Goal: Find specific page/section: Find specific page/section

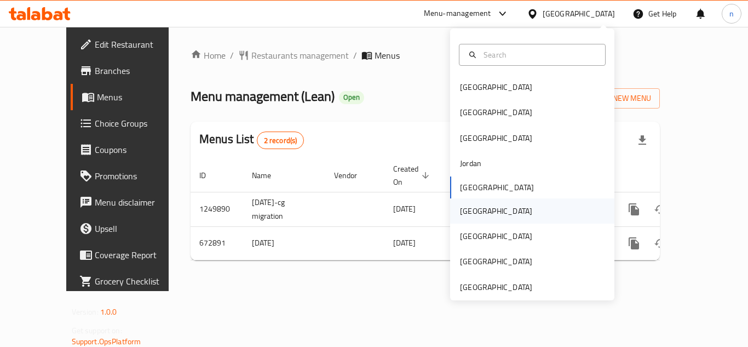
click at [464, 216] on div "[GEOGRAPHIC_DATA]" at bounding box center [496, 211] width 72 height 12
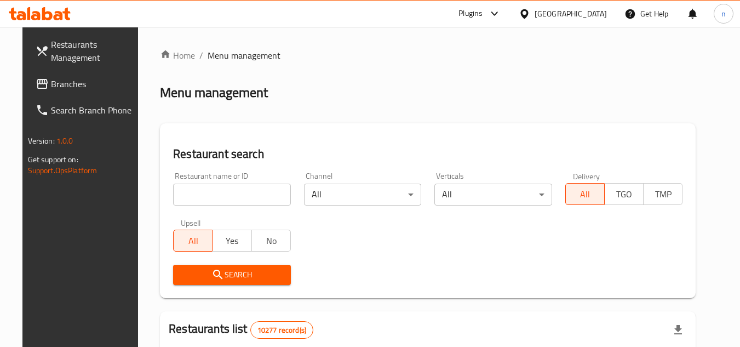
click at [184, 192] on input "search" at bounding box center [232, 195] width 118 height 22
paste input "719455"
type input "719455"
click at [60, 85] on span "Branches" at bounding box center [94, 83] width 87 height 13
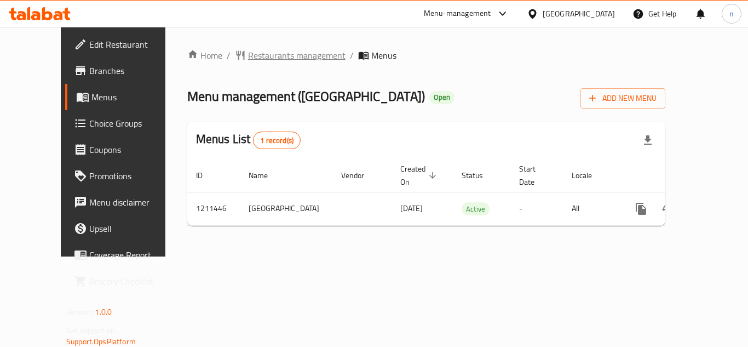
click at [248, 56] on span "Restaurants management" at bounding box center [297, 55] width 98 height 13
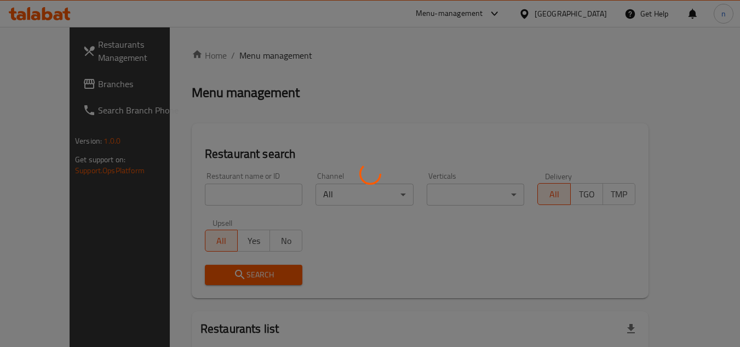
click at [214, 197] on div at bounding box center [370, 173] width 740 height 347
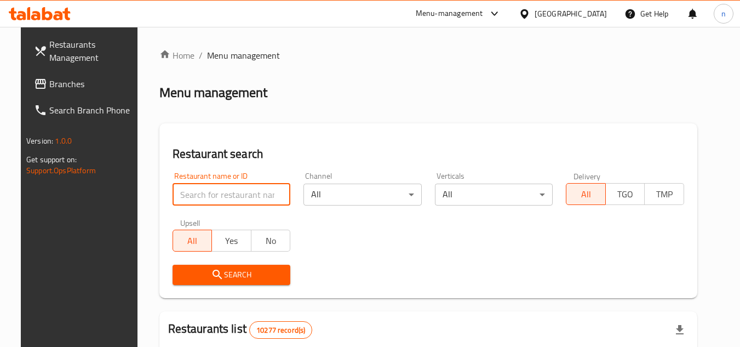
click at [214, 197] on input "search" at bounding box center [232, 195] width 118 height 22
paste input "671361"
type input "671361"
click button "Search" at bounding box center [232, 275] width 118 height 20
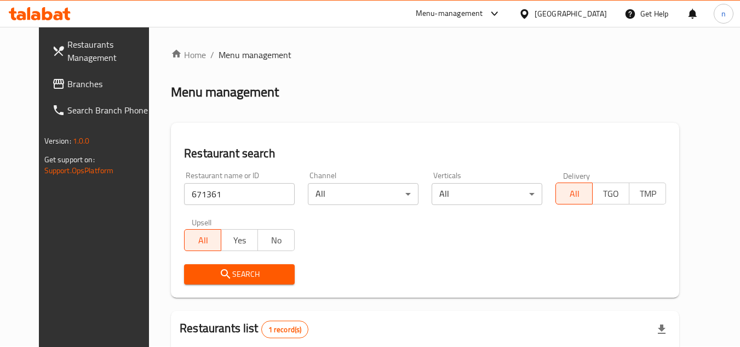
scroll to position [133, 0]
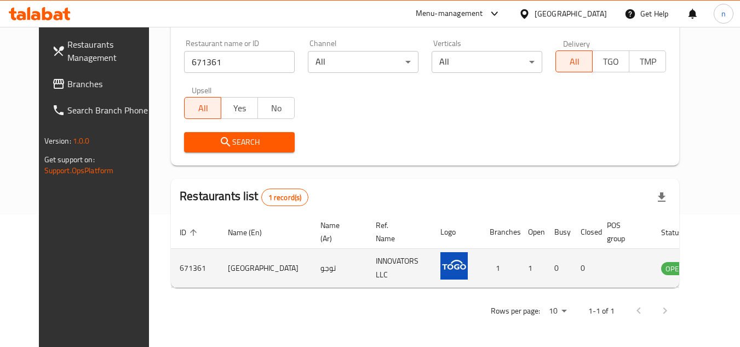
click at [719, 269] on icon "enhanced table" at bounding box center [725, 267] width 13 height 13
